Goal: Task Accomplishment & Management: Use online tool/utility

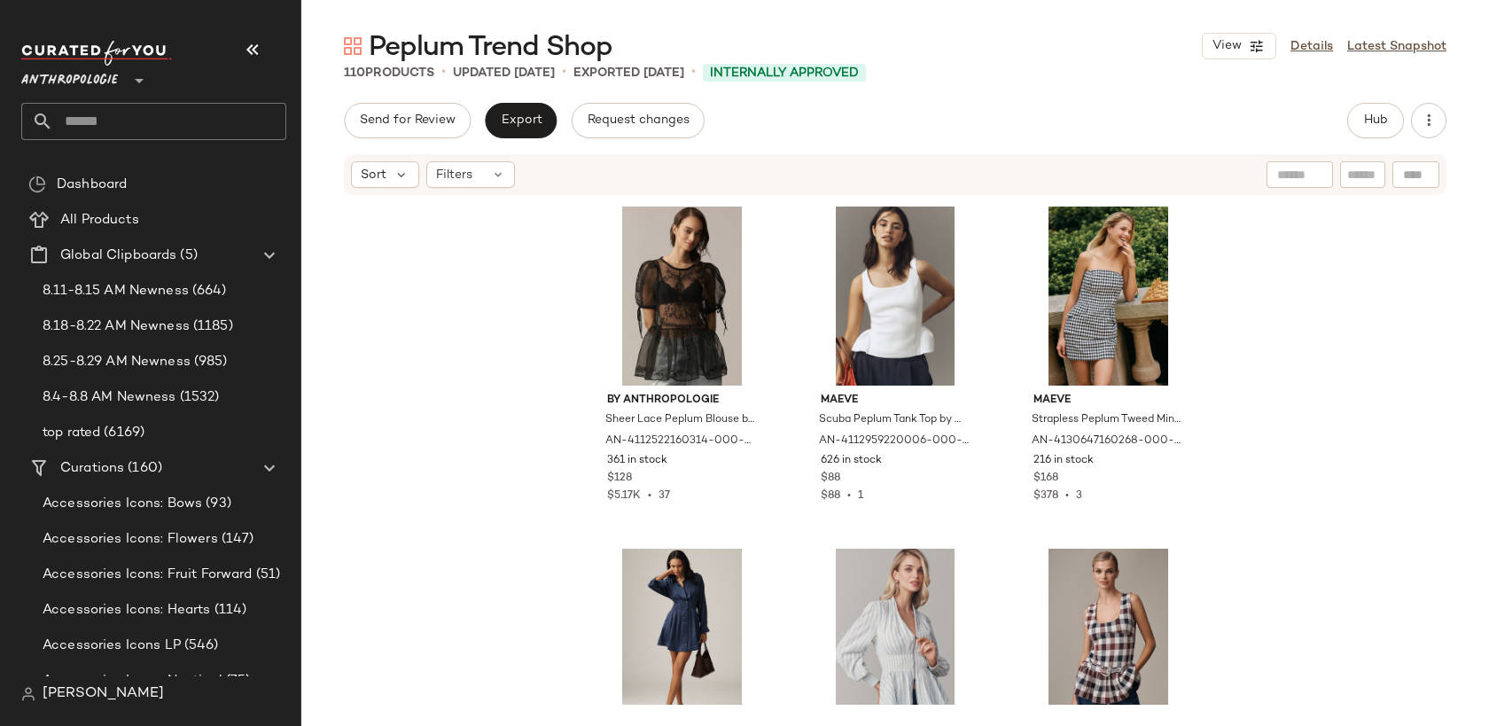
click at [99, 79] on span "Anthropologie" at bounding box center [69, 76] width 97 height 32
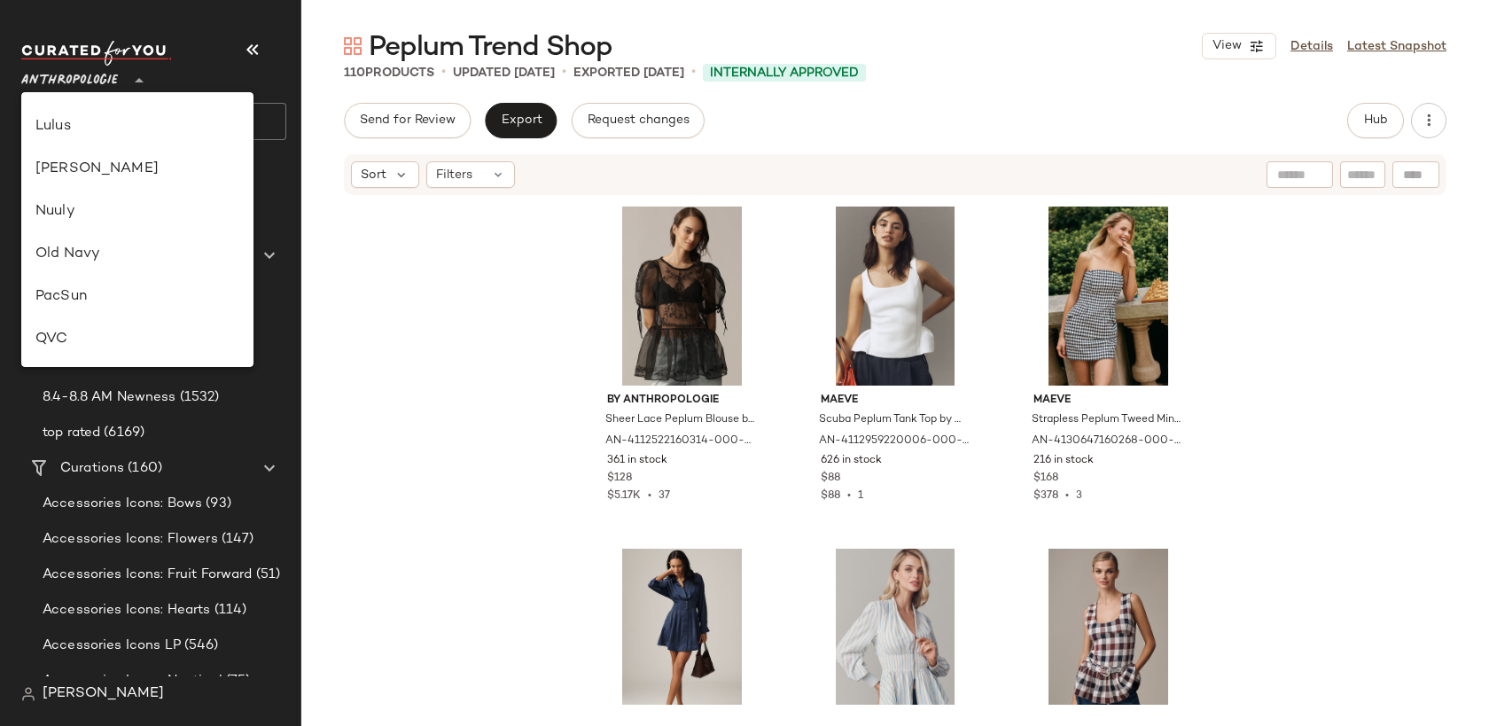
scroll to position [642, 0]
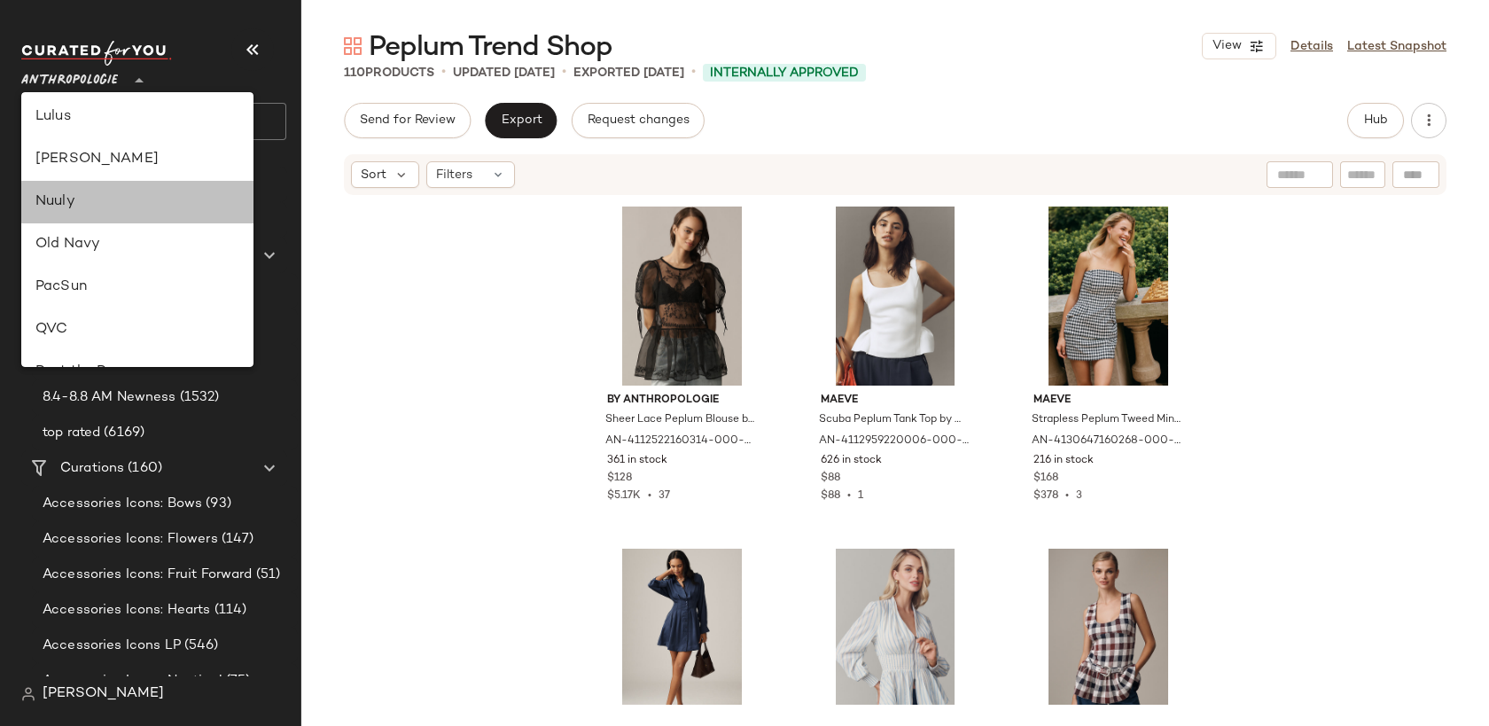
click at [118, 205] on div "Nuuly" at bounding box center [137, 201] width 204 height 21
type input "**"
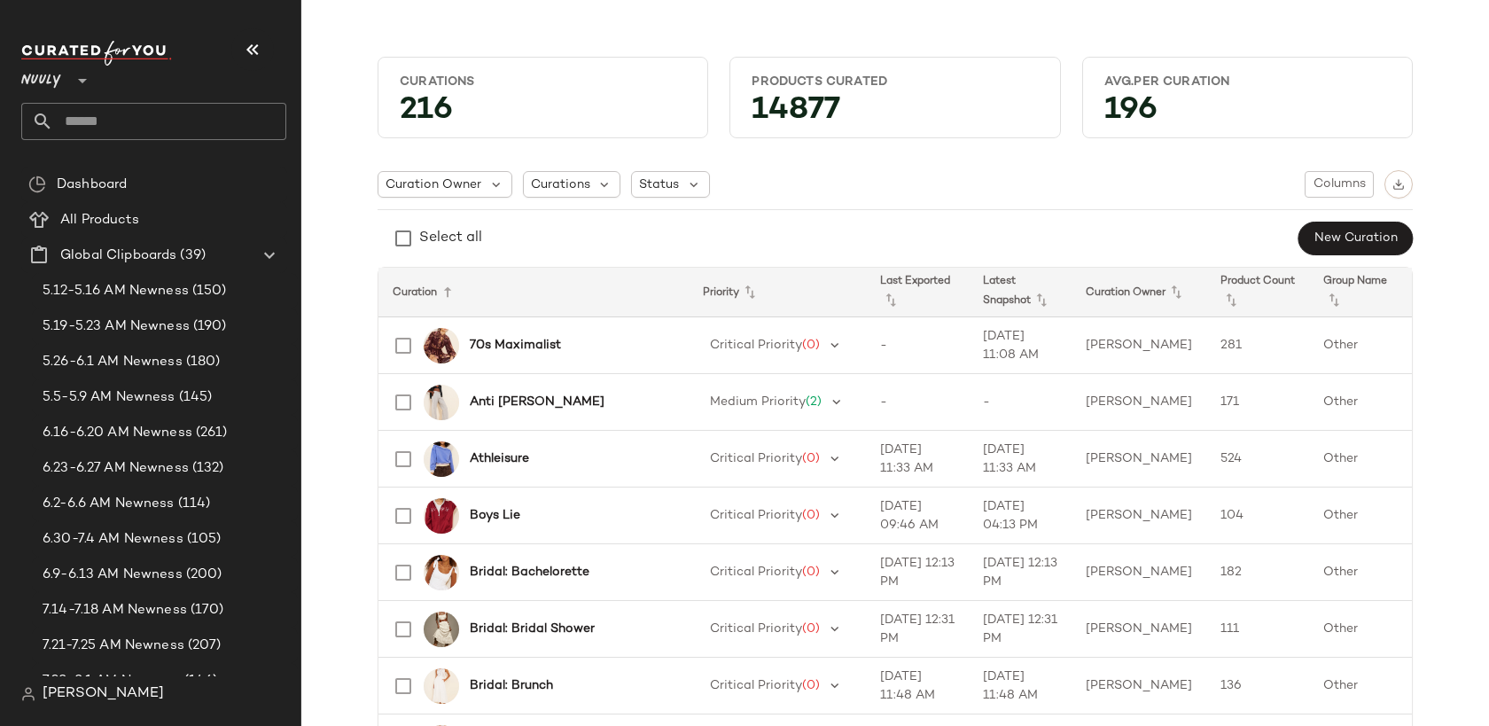
click at [146, 118] on input "text" at bounding box center [169, 121] width 233 height 37
click at [511, 339] on b "70s Maximalist" at bounding box center [515, 345] width 91 height 19
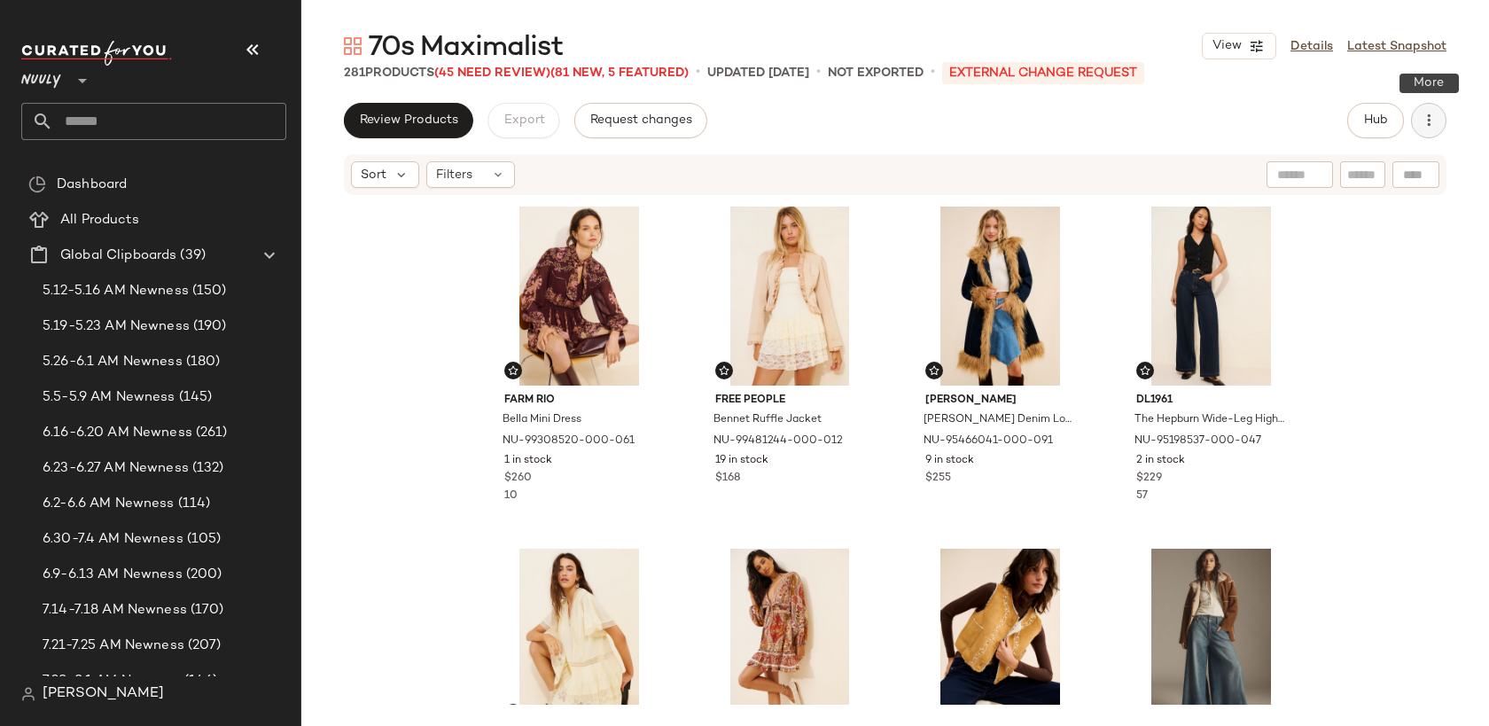
click at [1431, 113] on icon "button" at bounding box center [1429, 121] width 18 height 18
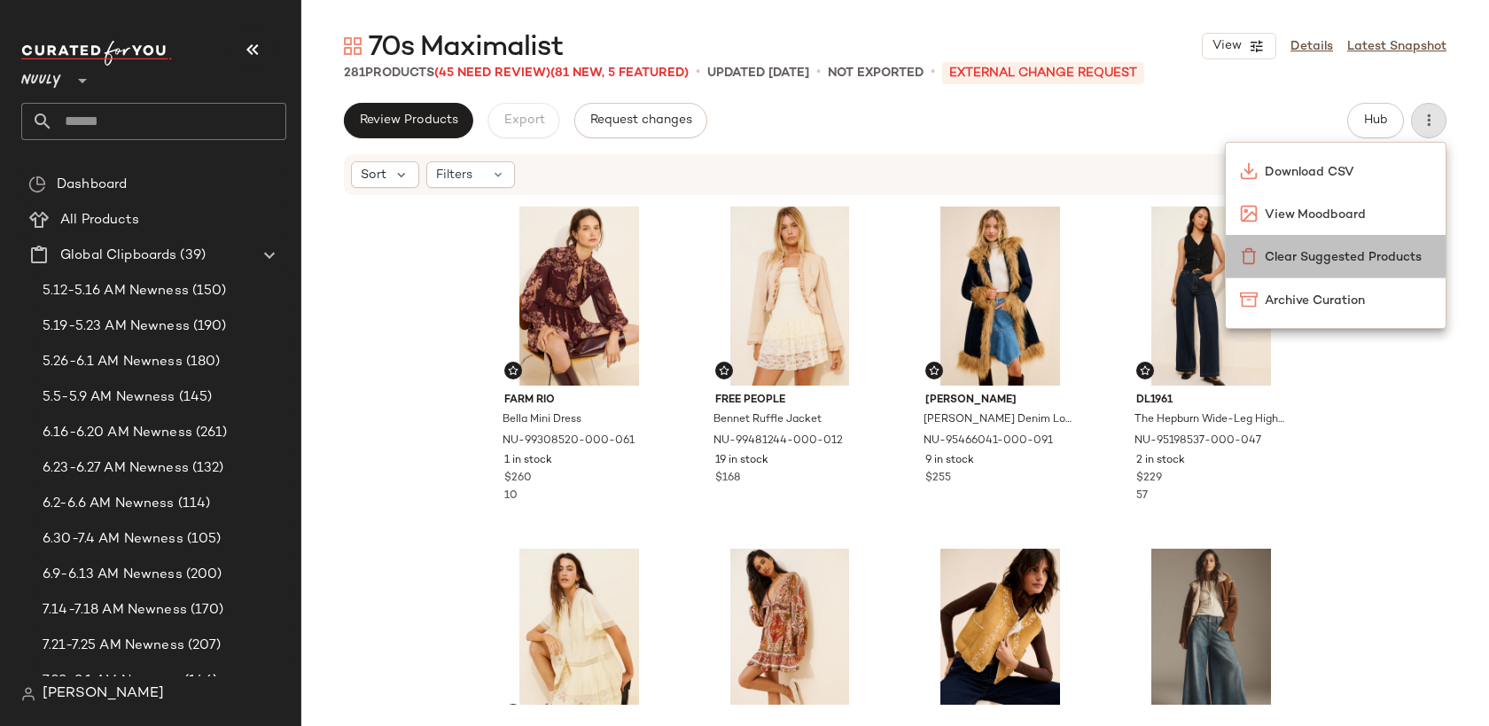
click at [1346, 264] on span "Clear Suggested Products" at bounding box center [1348, 257] width 167 height 19
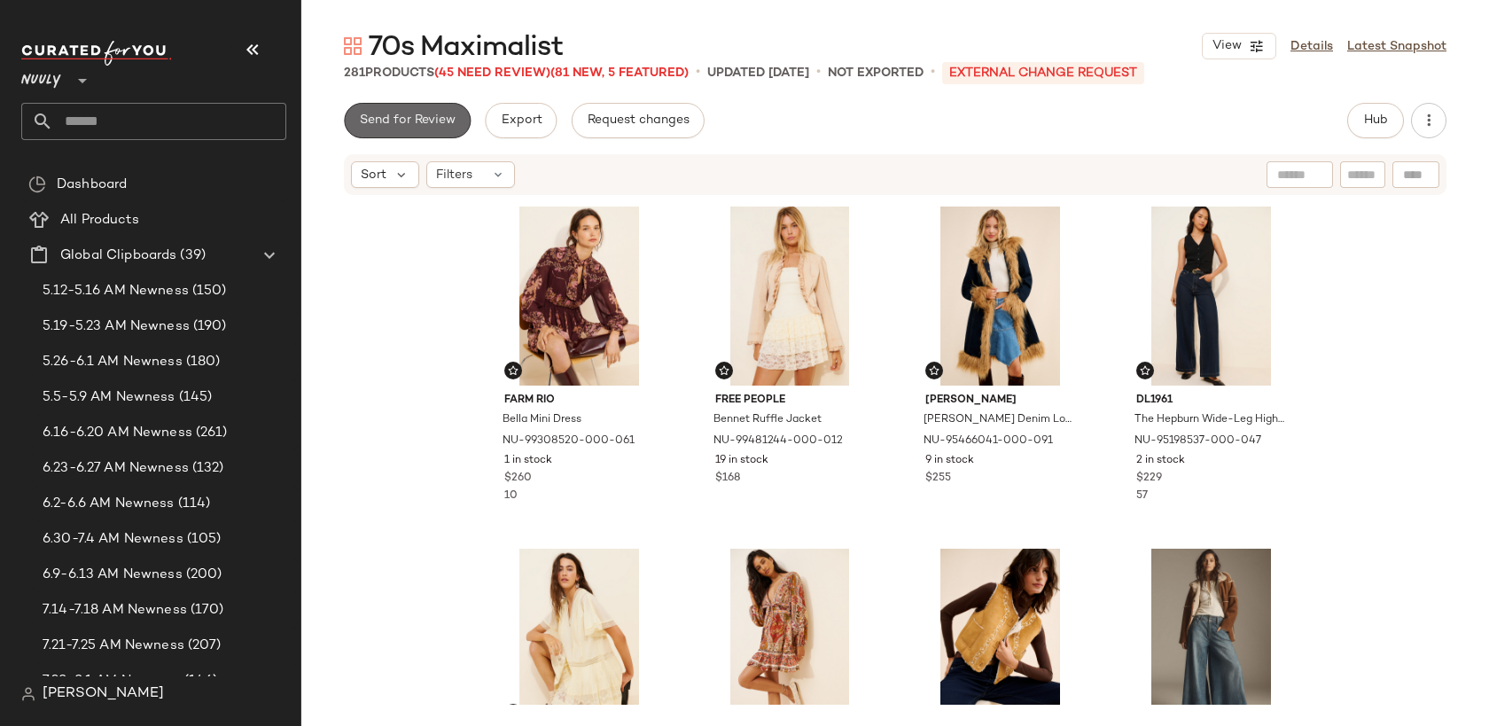
click at [449, 128] on button "Send for Review" at bounding box center [407, 120] width 127 height 35
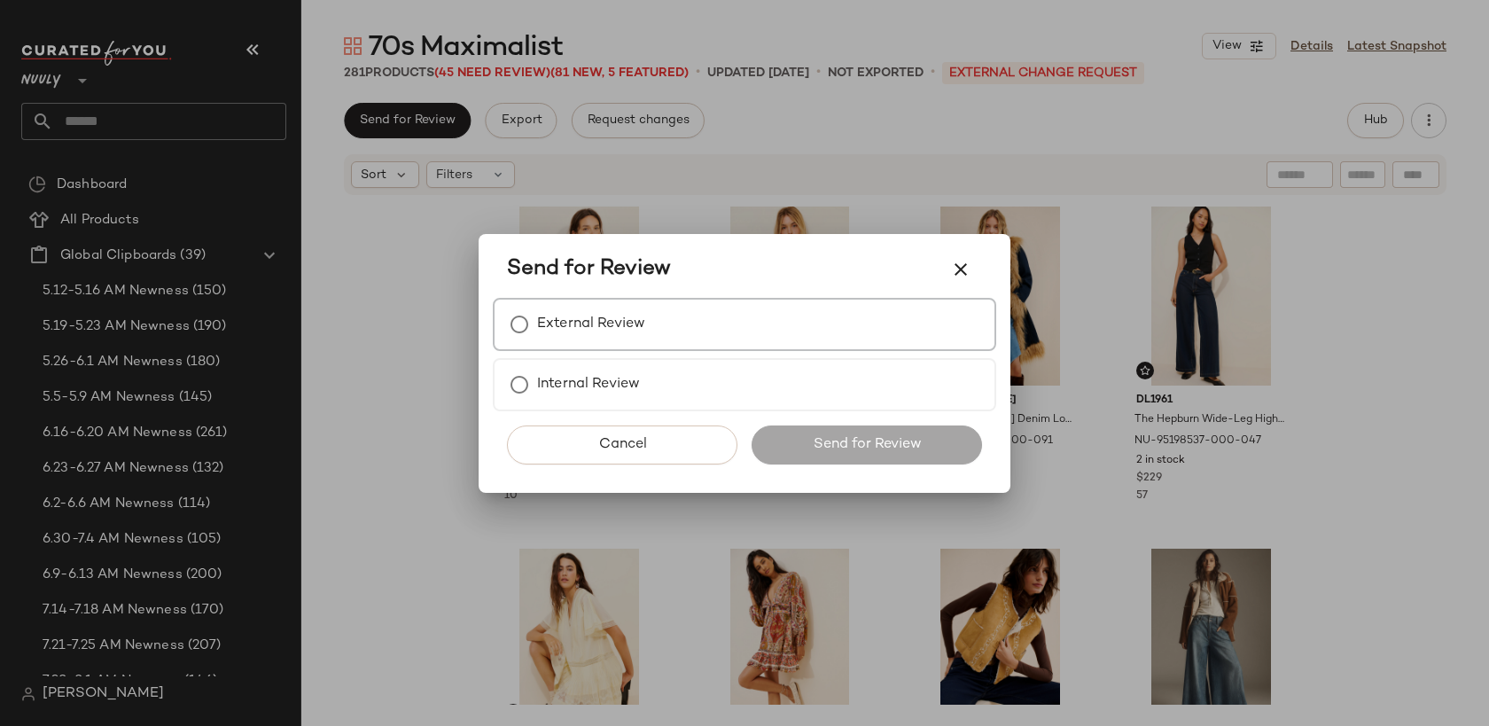
click at [576, 312] on label "External Review" at bounding box center [591, 324] width 108 height 35
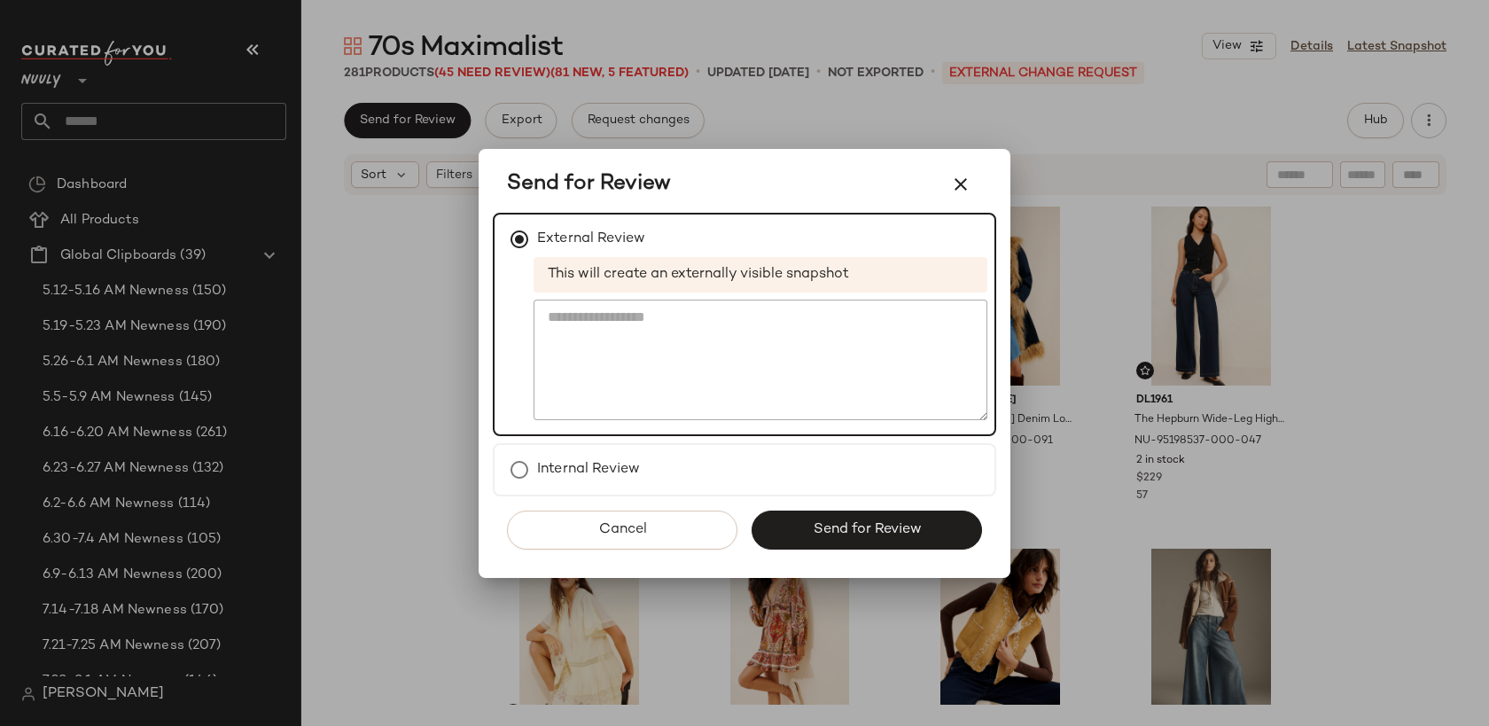
click at [853, 532] on span "Send for Review" at bounding box center [866, 529] width 109 height 17
